Goal: Information Seeking & Learning: Check status

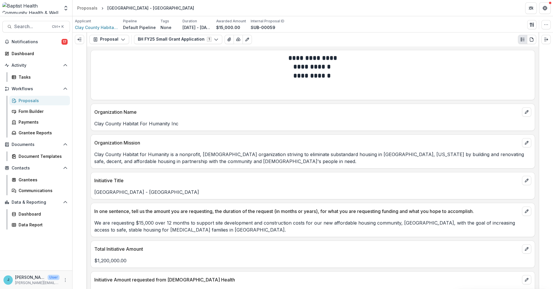
scroll to position [161, 0]
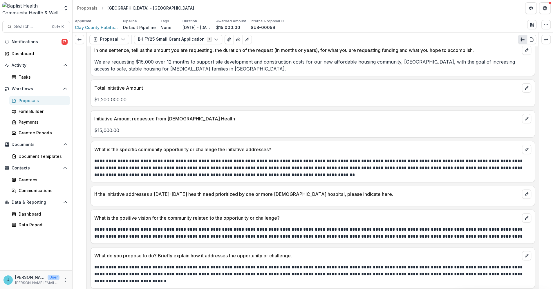
click at [27, 100] on div "Proposals" at bounding box center [42, 101] width 47 height 6
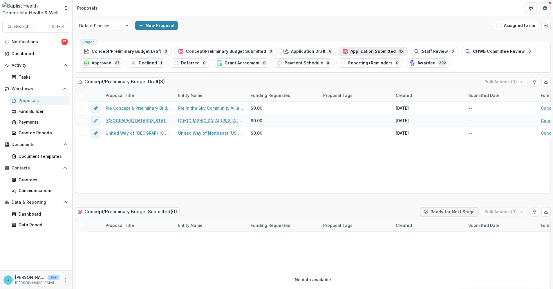
click at [363, 51] on span "Application Submitted" at bounding box center [373, 51] width 45 height 5
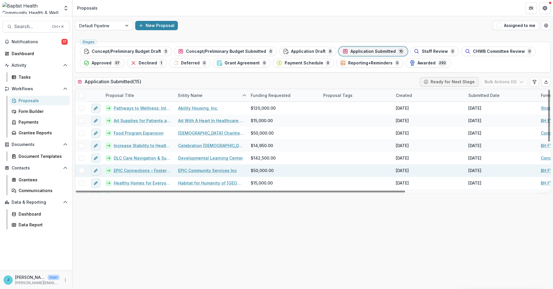
click at [147, 172] on link "EPIC Connections – Fostering community and behavioral health linkages" at bounding box center [142, 170] width 57 height 6
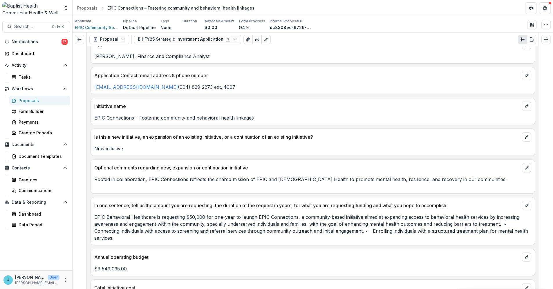
scroll to position [161, 0]
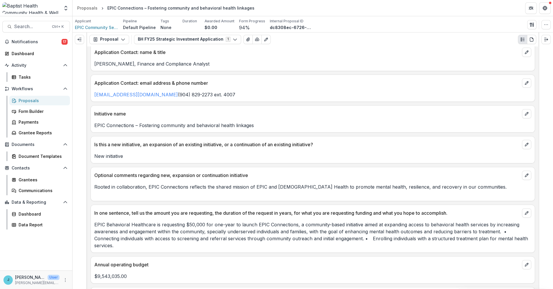
click at [31, 99] on div "Proposals" at bounding box center [42, 101] width 47 height 6
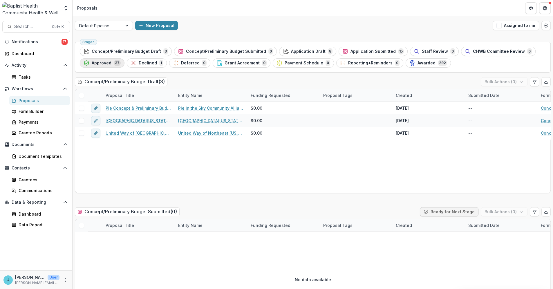
click at [97, 62] on span "Approved" at bounding box center [102, 63] width 20 height 5
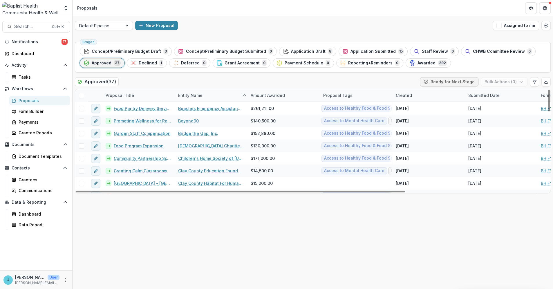
scroll to position [97, 0]
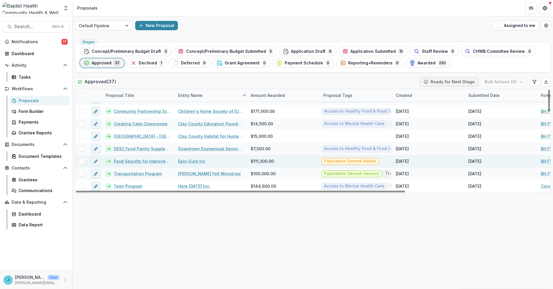
click at [157, 161] on link "Food Security for Improved Social, Economic & Health Outcomes" at bounding box center [142, 161] width 57 height 6
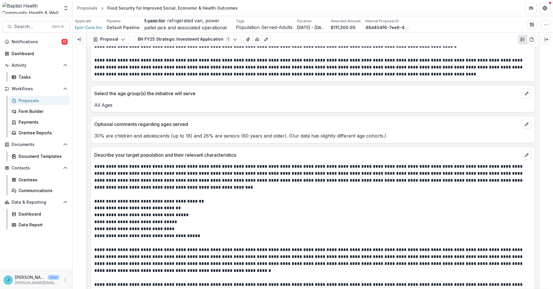
scroll to position [677, 0]
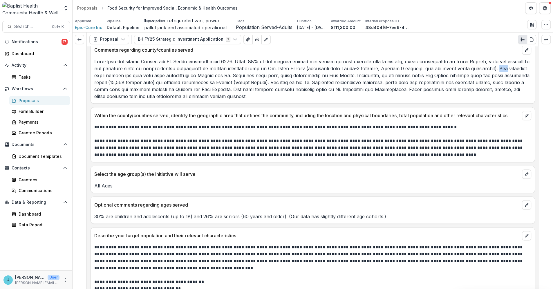
drag, startPoint x: 93, startPoint y: 104, endPoint x: 102, endPoint y: 104, distance: 8.1
click at [102, 100] on div at bounding box center [313, 79] width 444 height 42
click at [101, 100] on p at bounding box center [312, 79] width 437 height 42
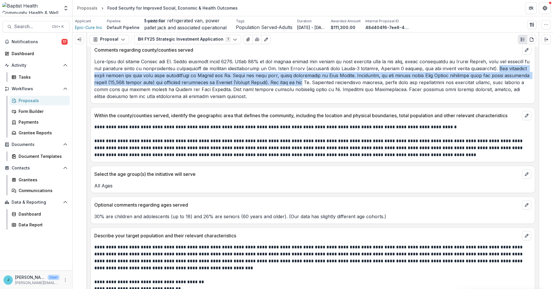
drag, startPoint x: 95, startPoint y: 105, endPoint x: 336, endPoint y: 110, distance: 241.6
click at [336, 100] on p at bounding box center [312, 79] width 437 height 42
drag, startPoint x: 23, startPoint y: 102, endPoint x: 26, endPoint y: 100, distance: 4.2
click at [23, 101] on div "Proposals" at bounding box center [42, 101] width 47 height 6
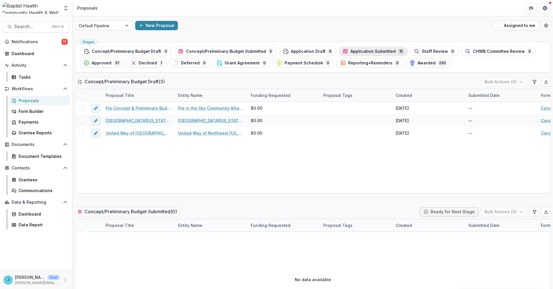
click at [343, 51] on div "Application Submitted 15" at bounding box center [374, 51] width 62 height 6
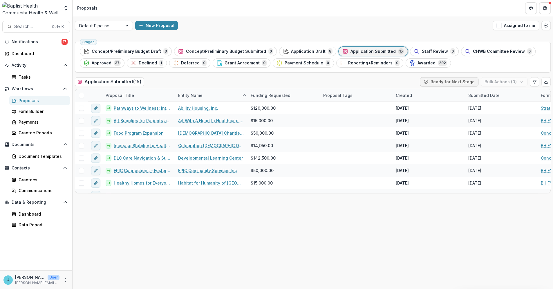
click at [343, 50] on icon "button" at bounding box center [346, 51] width 6 height 6
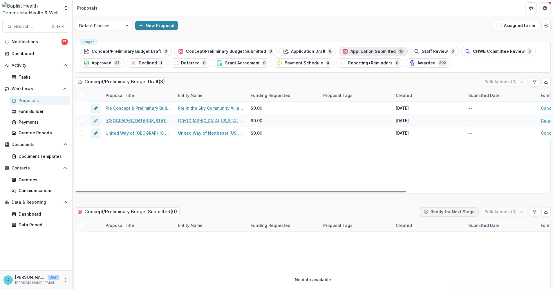
click at [358, 52] on span "Application Submitted" at bounding box center [373, 51] width 45 height 5
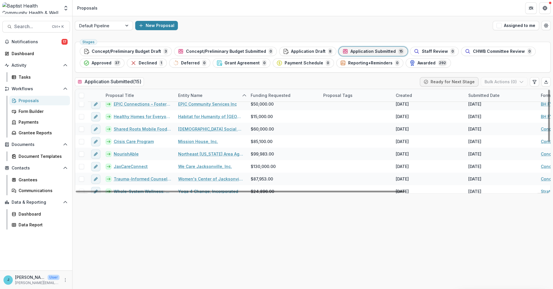
scroll to position [32, 0]
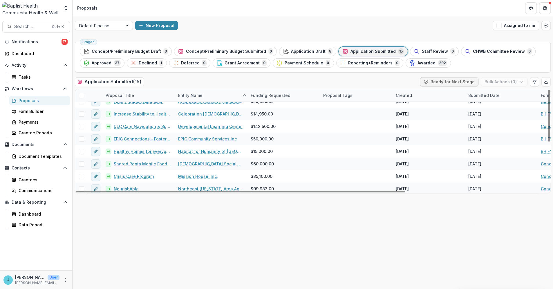
click at [192, 92] on div "Entity Name" at bounding box center [211, 95] width 73 height 12
click at [197, 120] on span "Sort Ascending" at bounding box center [201, 120] width 31 height 5
click at [213, 86] on div "Application Submitted ( 15 ) Ready for Next Stage Bulk Actions ( 0 )" at bounding box center [313, 83] width 476 height 12
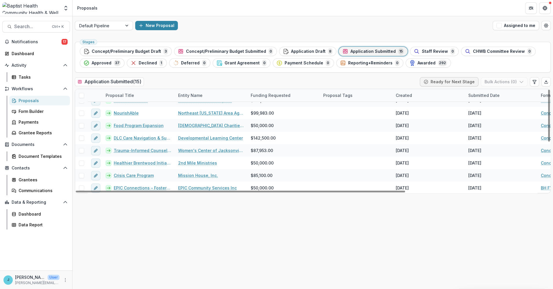
scroll to position [96, 0]
click at [192, 94] on div "Entity Name" at bounding box center [190, 95] width 31 height 6
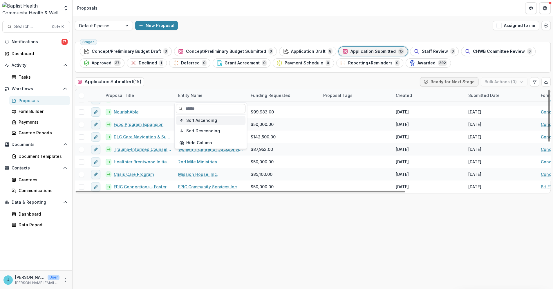
click at [195, 121] on span "Sort Ascending" at bounding box center [201, 120] width 31 height 5
click at [213, 83] on div "Application Submitted ( 15 ) Ready for Next Stage Bulk Actions ( 0 )" at bounding box center [313, 83] width 476 height 12
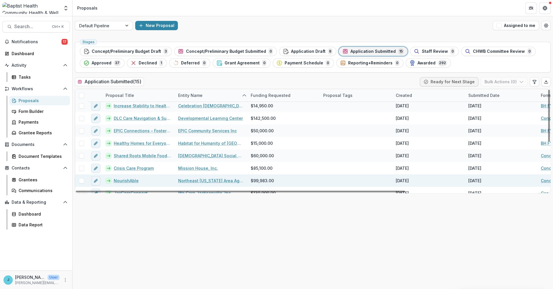
scroll to position [32, 0]
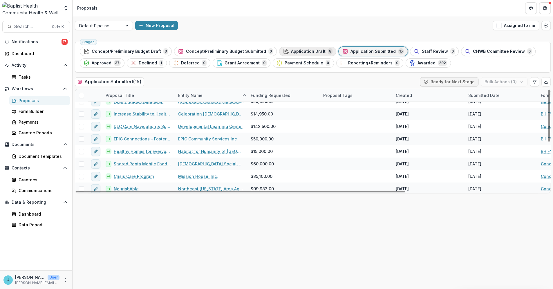
click at [294, 51] on span "Application Draft" at bounding box center [308, 51] width 35 height 5
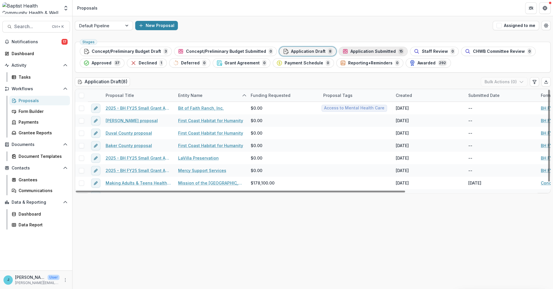
click at [360, 50] on span "Application Submitted" at bounding box center [373, 51] width 45 height 5
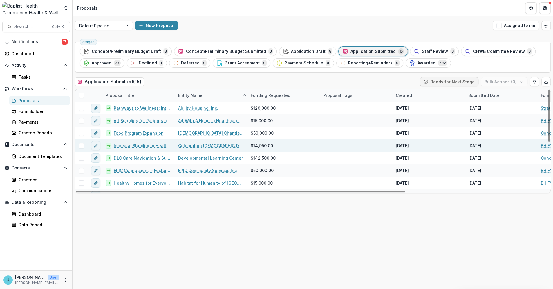
click at [145, 145] on link "Increase Stability to Healthy Food" at bounding box center [142, 146] width 57 height 6
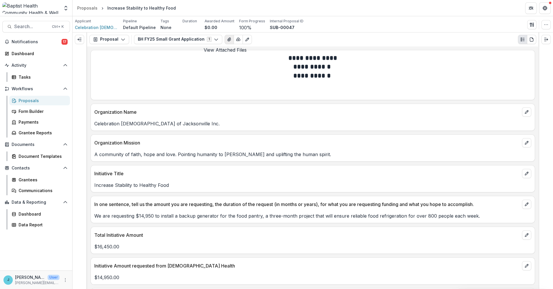
click at [228, 39] on icon "View Attached Files" at bounding box center [229, 39] width 3 height 3
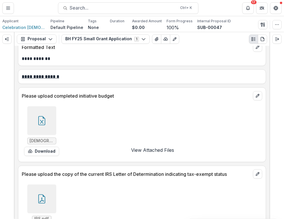
scroll to position [756, 0]
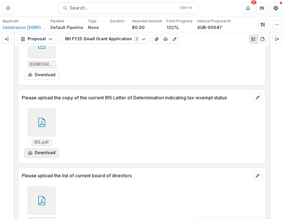
click at [39, 155] on button "Download" at bounding box center [41, 153] width 35 height 9
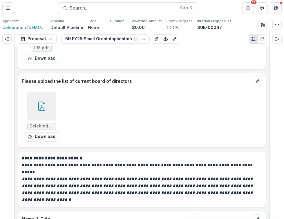
scroll to position [853, 0]
